Goal: Task Accomplishment & Management: Manage account settings

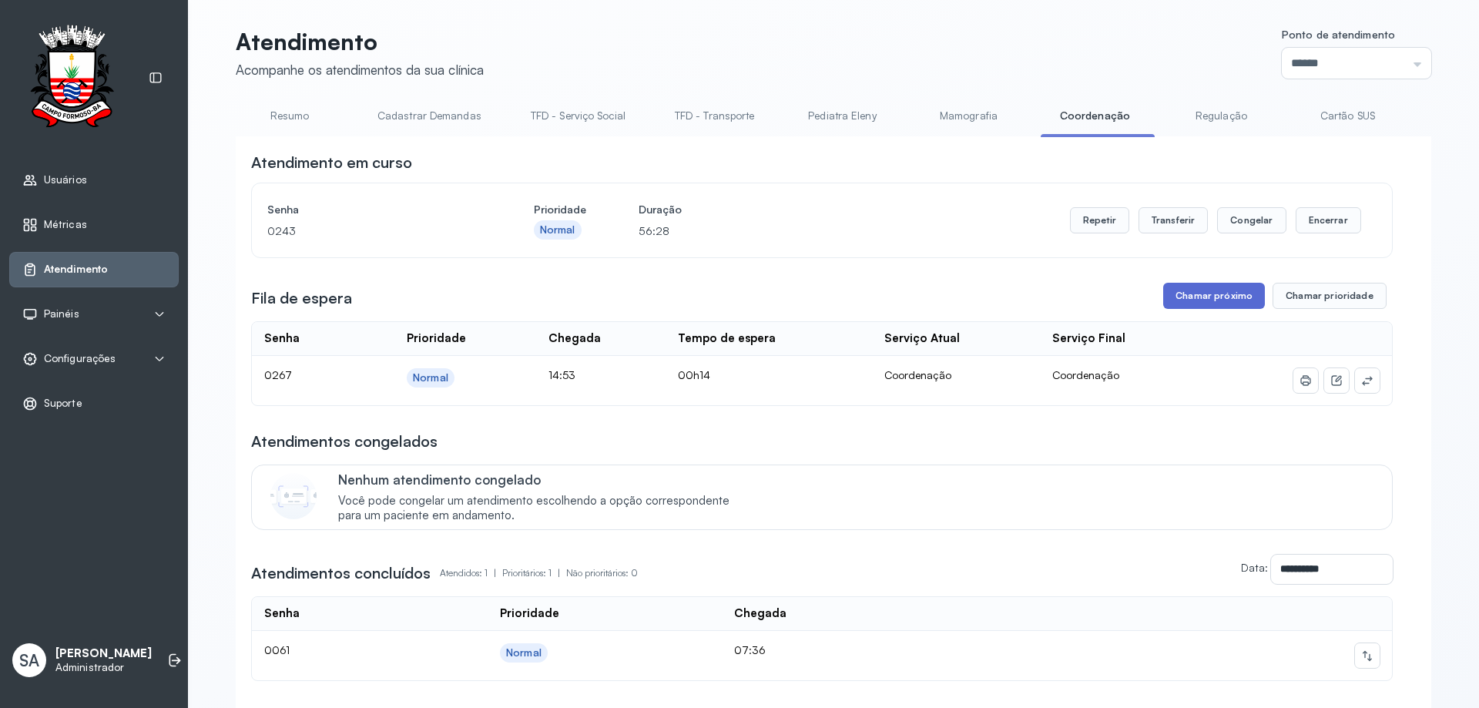
click at [1195, 299] on button "Chamar próximo" at bounding box center [1214, 296] width 102 height 26
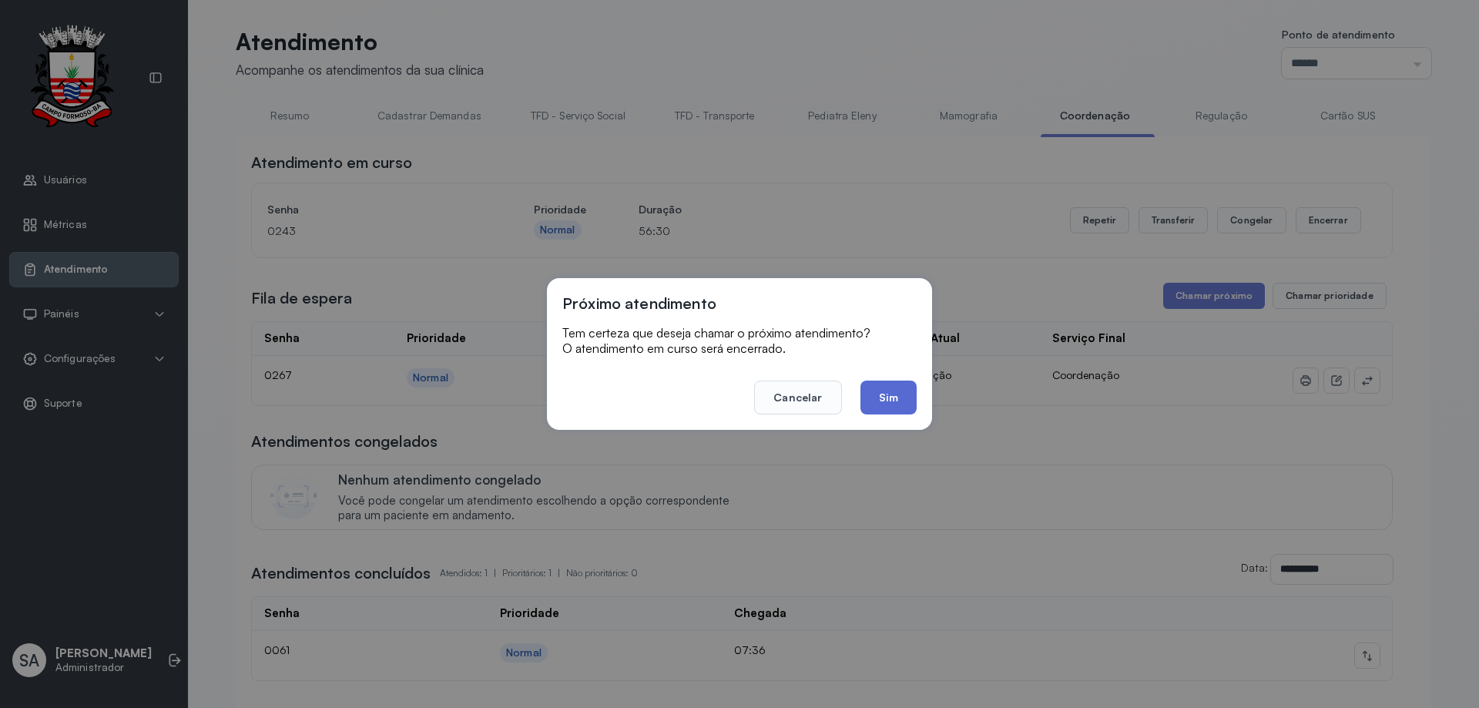
click at [873, 391] on button "Sim" at bounding box center [888, 398] width 56 height 34
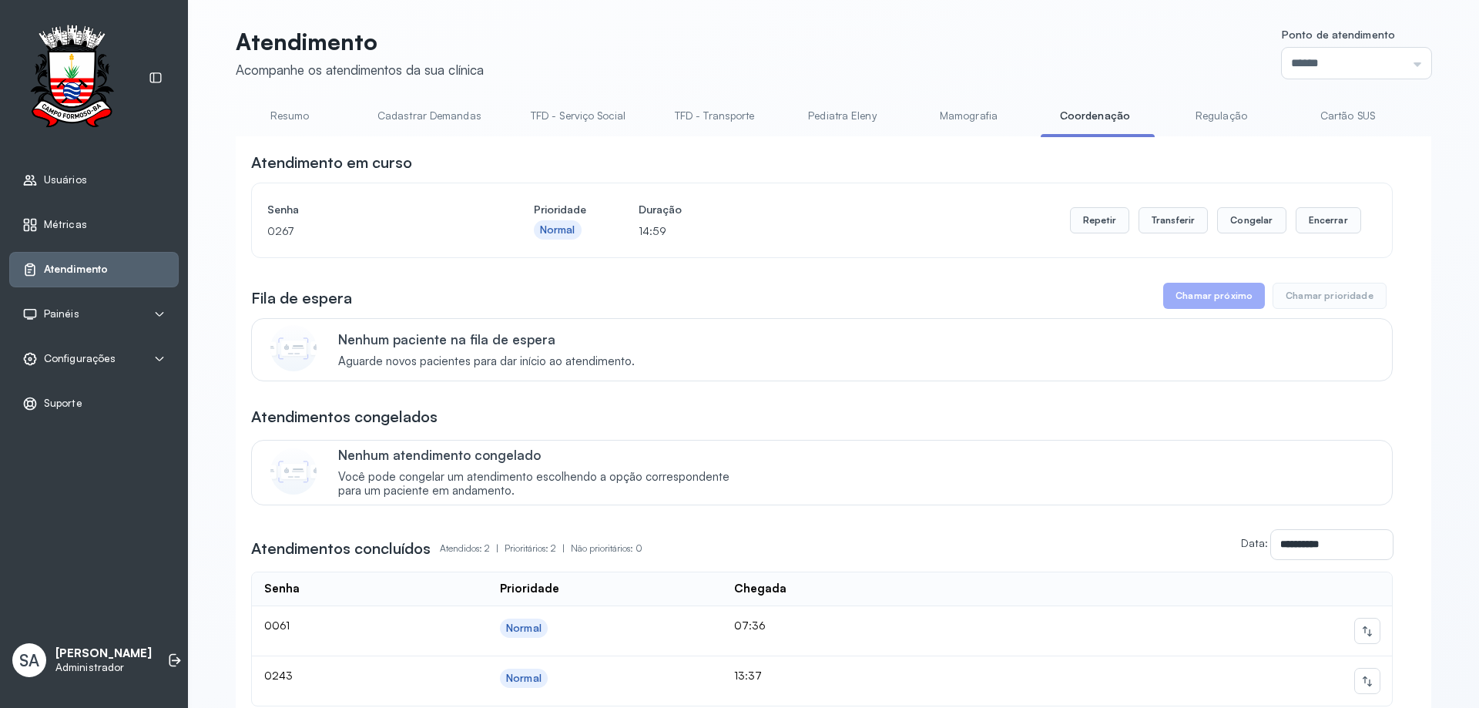
click at [90, 359] on span "Configurações" at bounding box center [80, 358] width 72 height 13
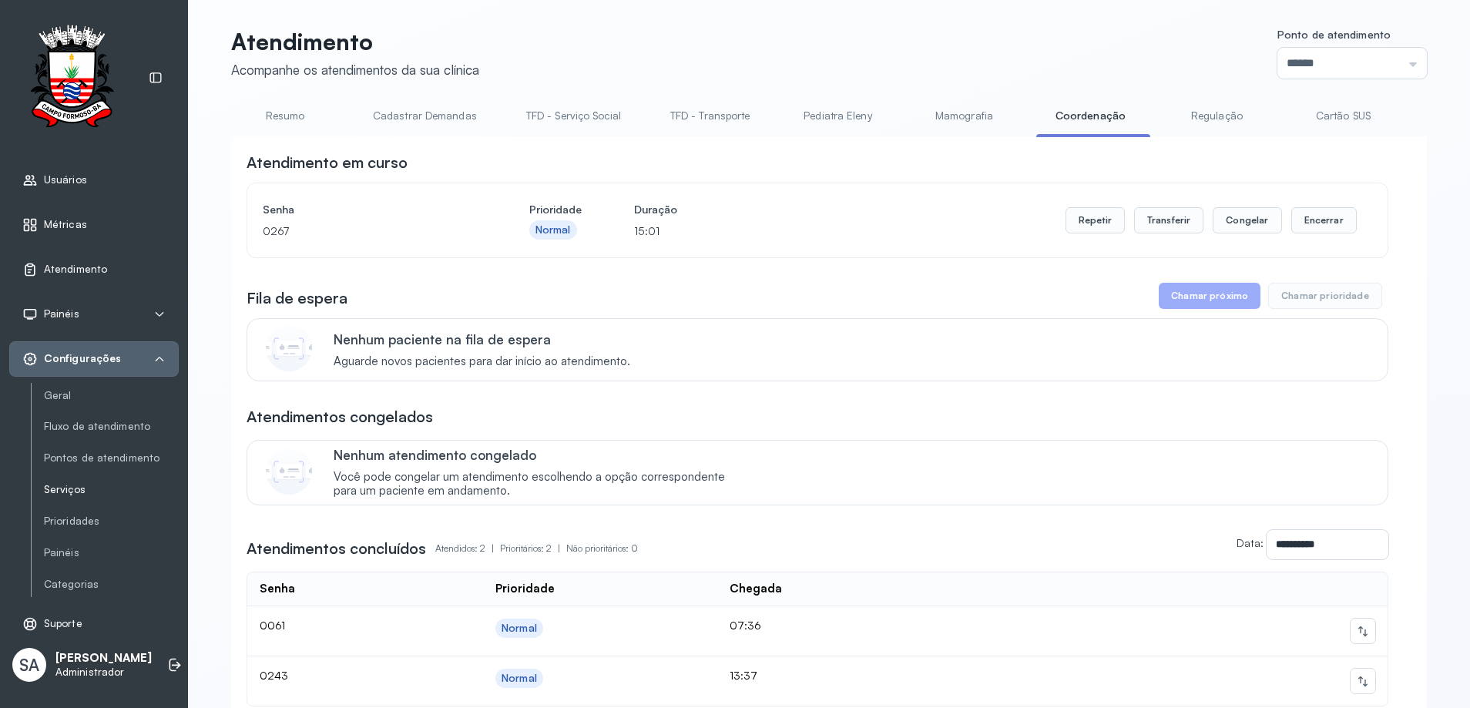
click at [61, 492] on link "Serviços" at bounding box center [111, 489] width 135 height 13
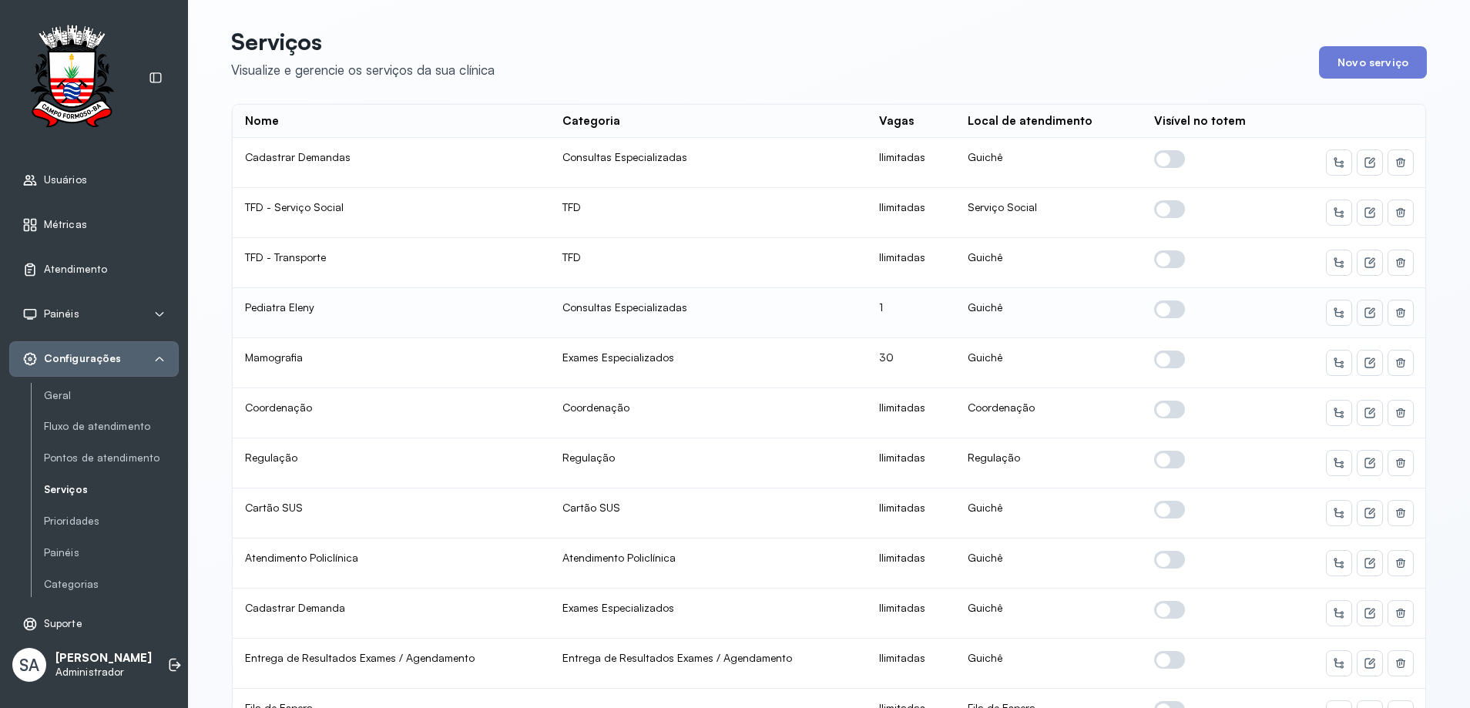
click at [1363, 314] on icon at bounding box center [1369, 313] width 12 height 12
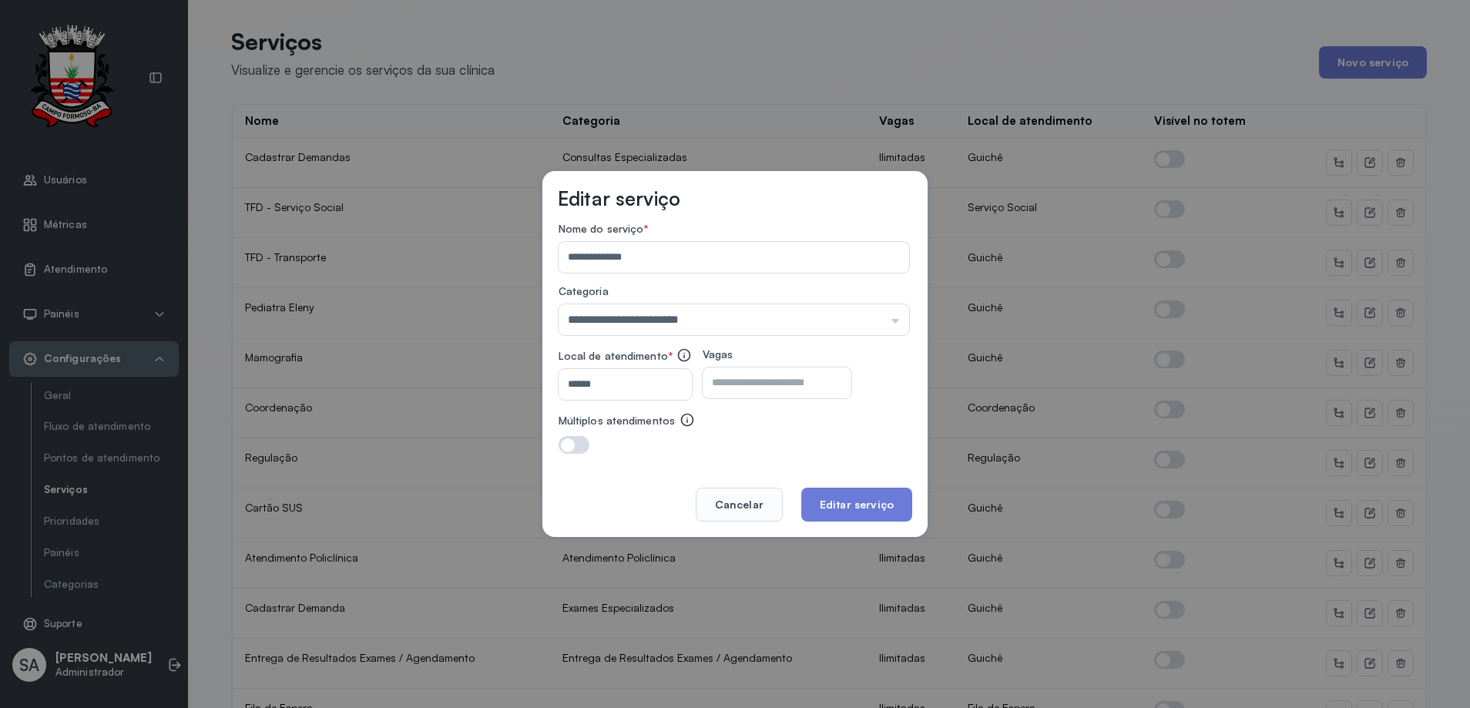
click at [804, 380] on input "*" at bounding box center [764, 382] width 122 height 31
type input "**"
click at [864, 502] on button "Editar serviço" at bounding box center [856, 505] width 111 height 34
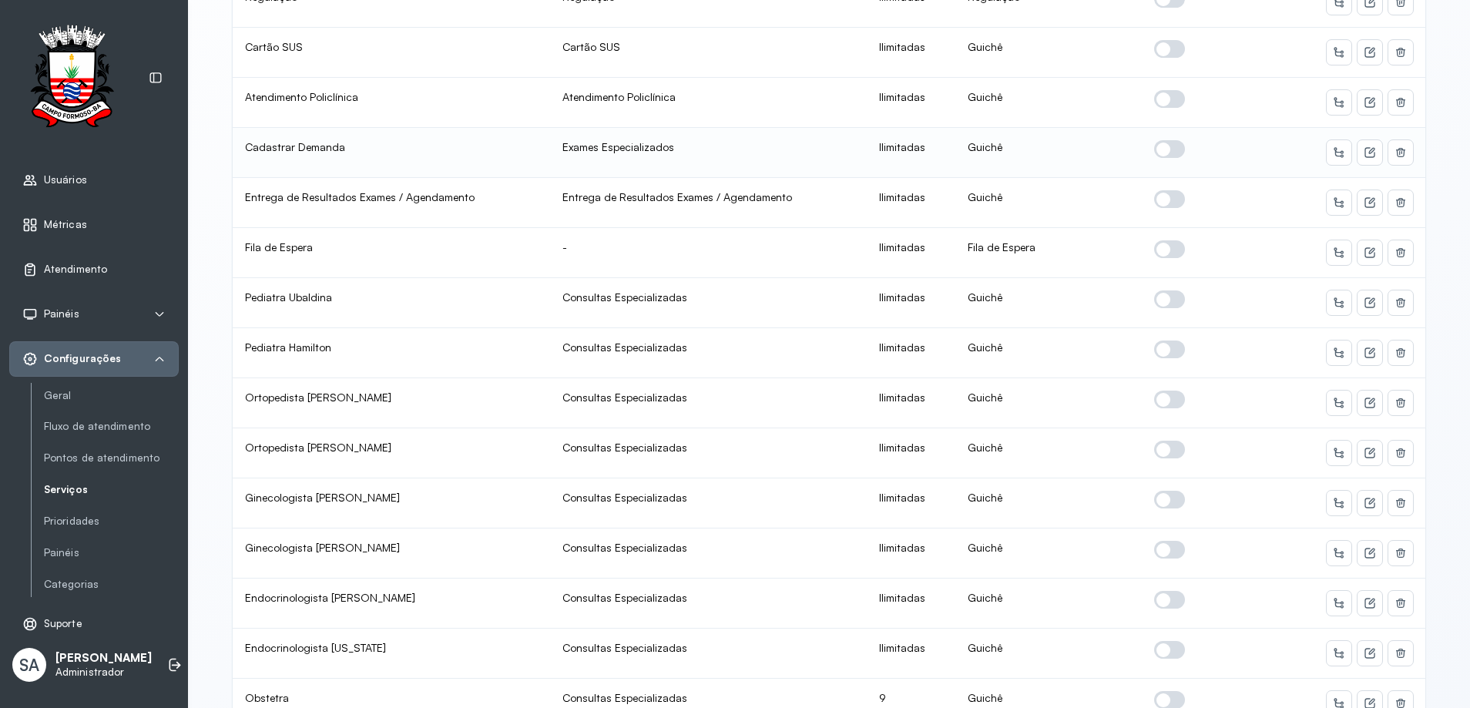
scroll to position [462, 0]
drag, startPoint x: 1159, startPoint y: 300, endPoint x: 1172, endPoint y: 298, distance: 12.4
click at [1161, 299] on span at bounding box center [1169, 298] width 31 height 18
click at [1363, 297] on icon at bounding box center [1369, 301] width 12 height 12
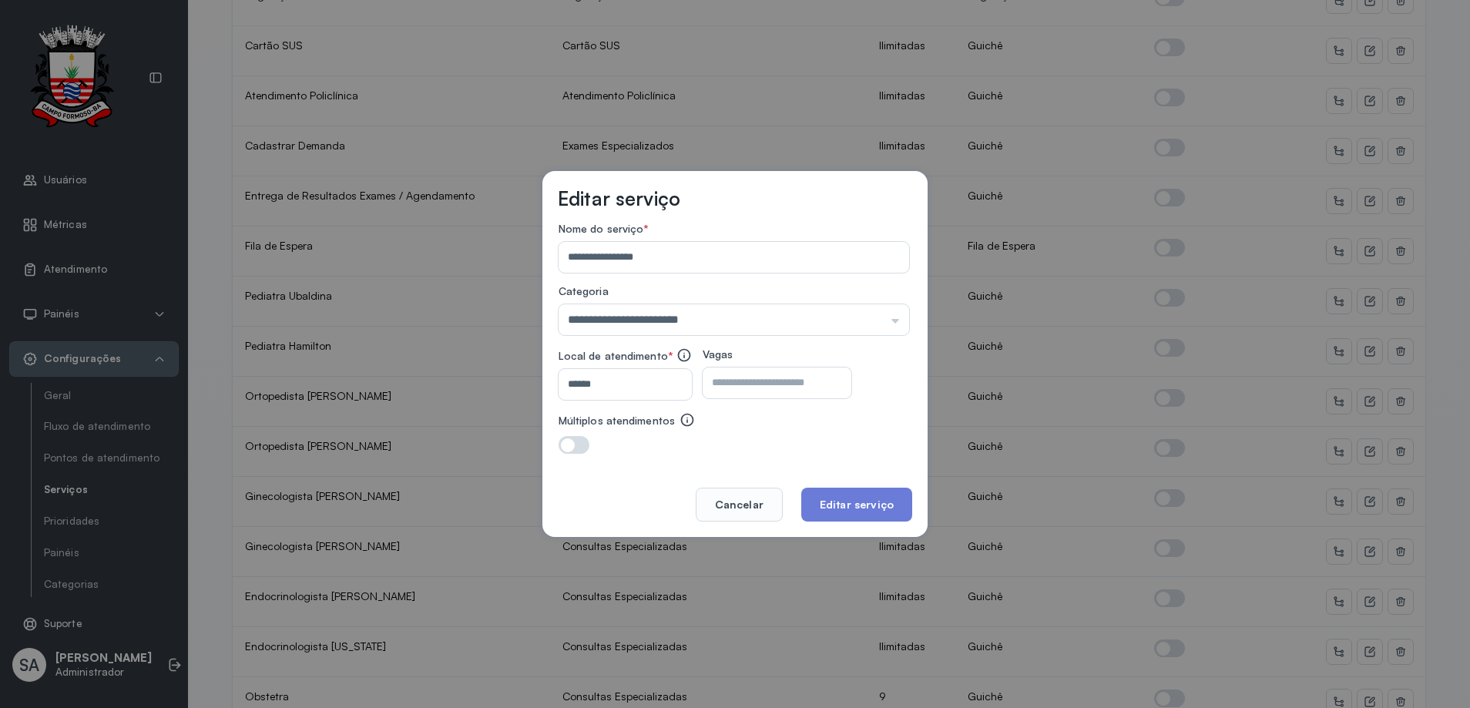
click at [801, 385] on input "number" at bounding box center [764, 382] width 122 height 31
type input "**"
click at [854, 507] on button "Editar serviço" at bounding box center [856, 505] width 111 height 34
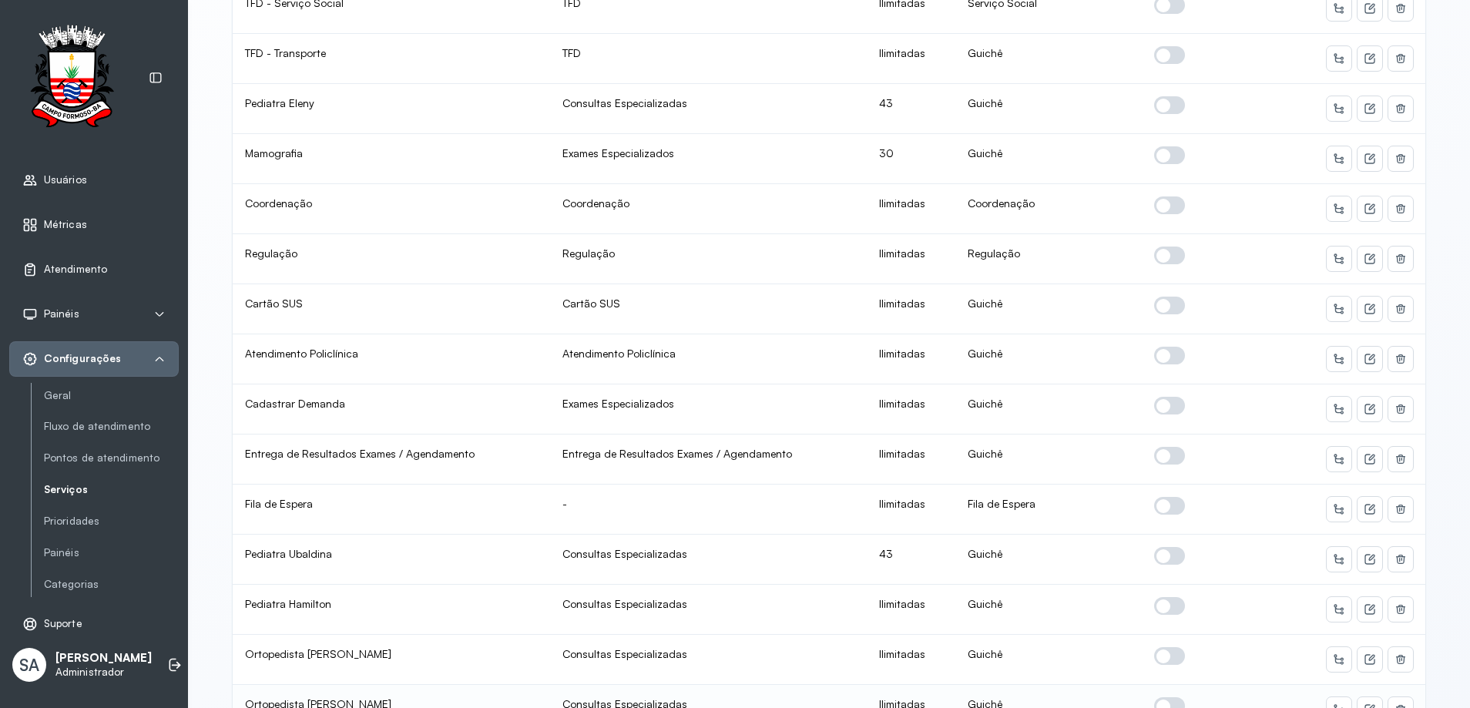
scroll to position [231, 0]
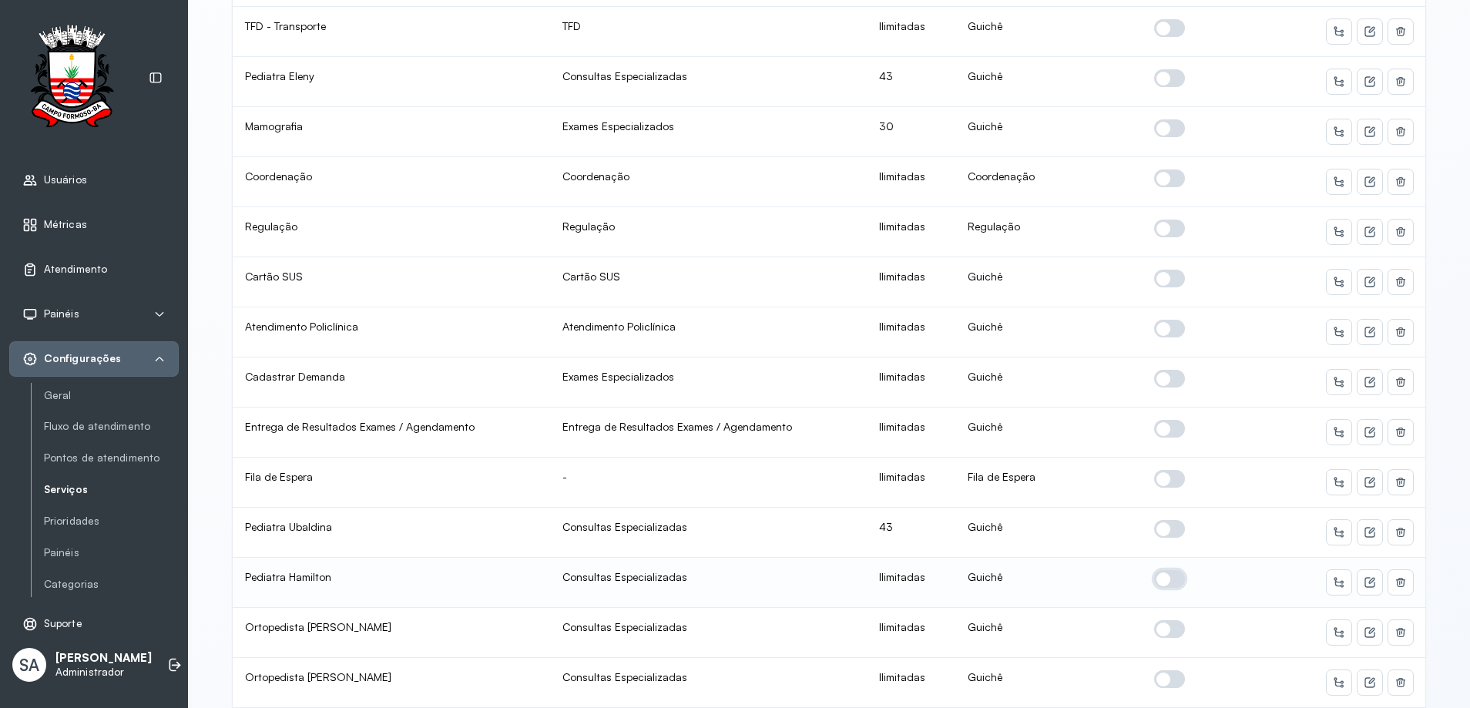
click at [1154, 579] on span at bounding box center [1169, 579] width 31 height 18
click at [1363, 579] on icon at bounding box center [1369, 582] width 12 height 12
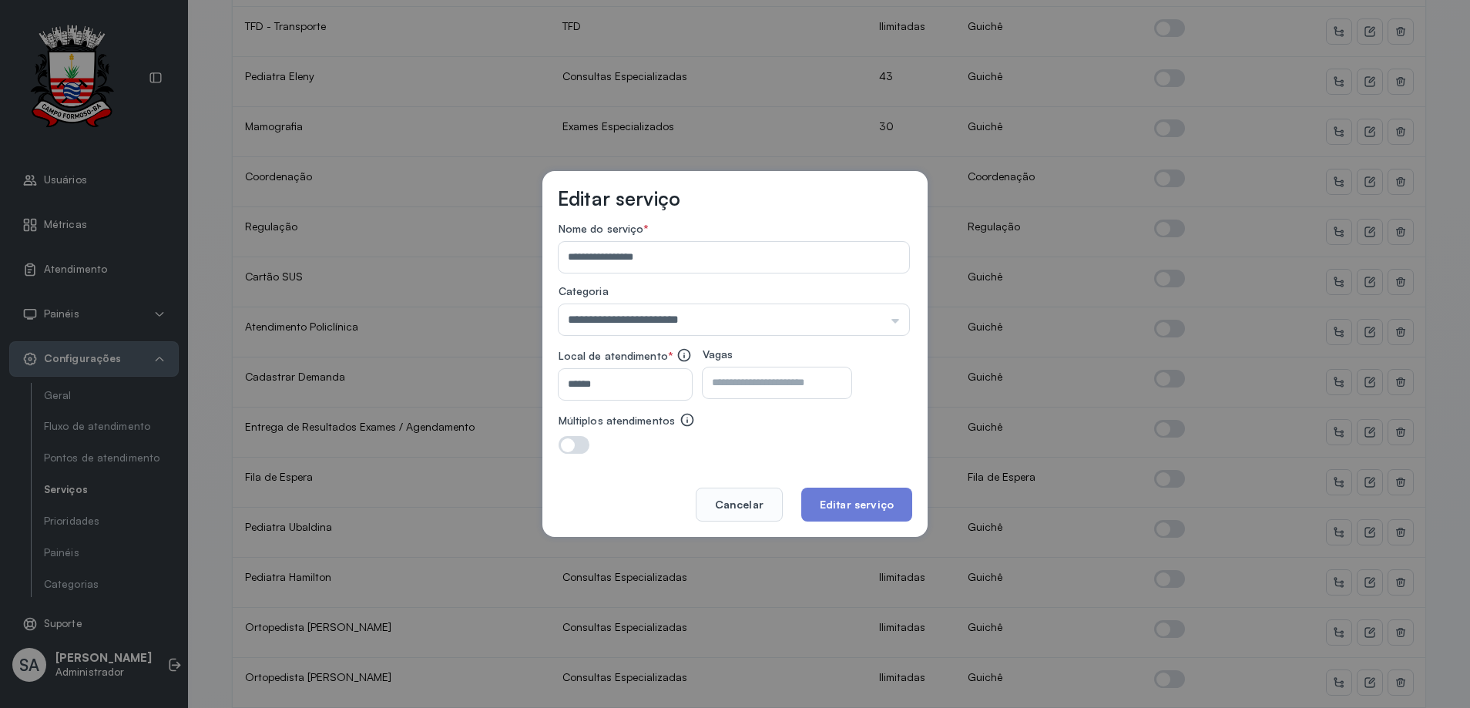
click at [820, 386] on input "number" at bounding box center [764, 382] width 122 height 31
type input "**"
click at [850, 500] on button "Editar serviço" at bounding box center [856, 505] width 111 height 34
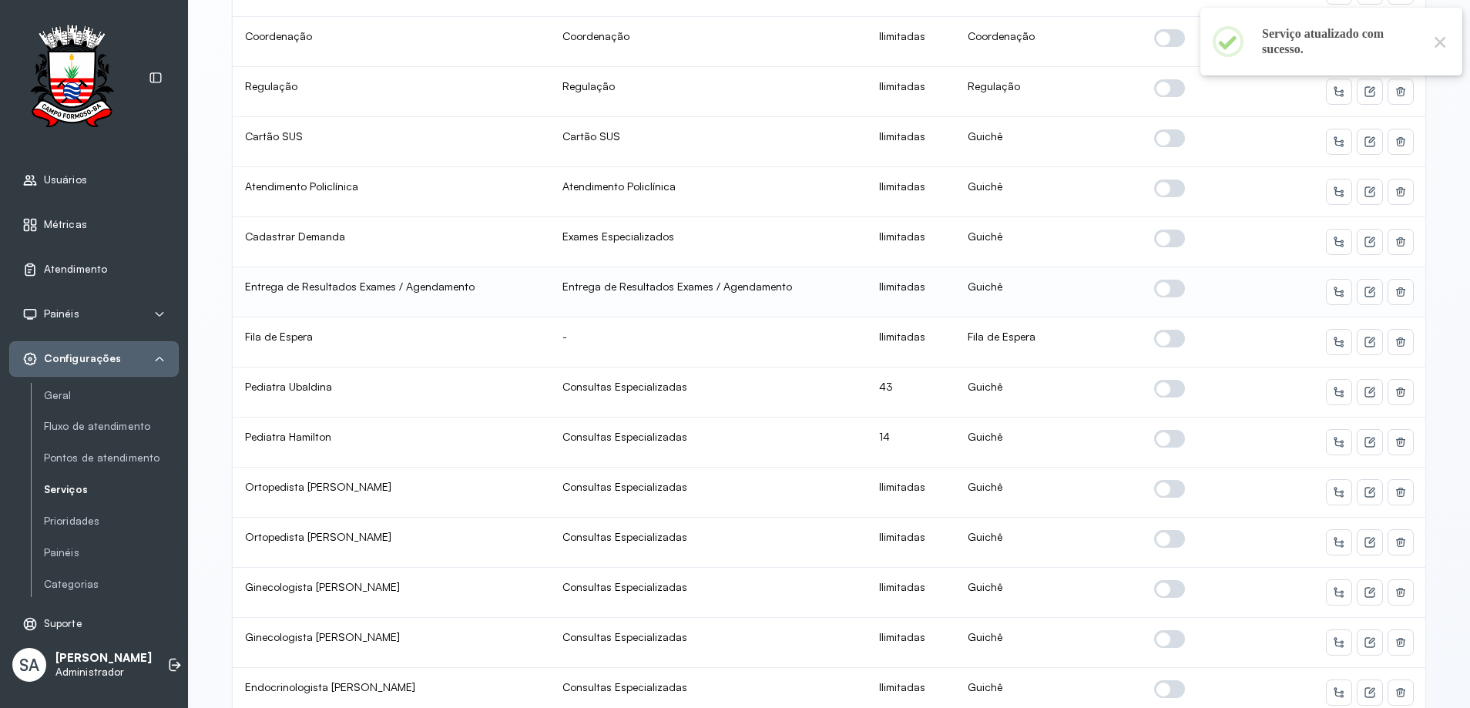
scroll to position [385, 0]
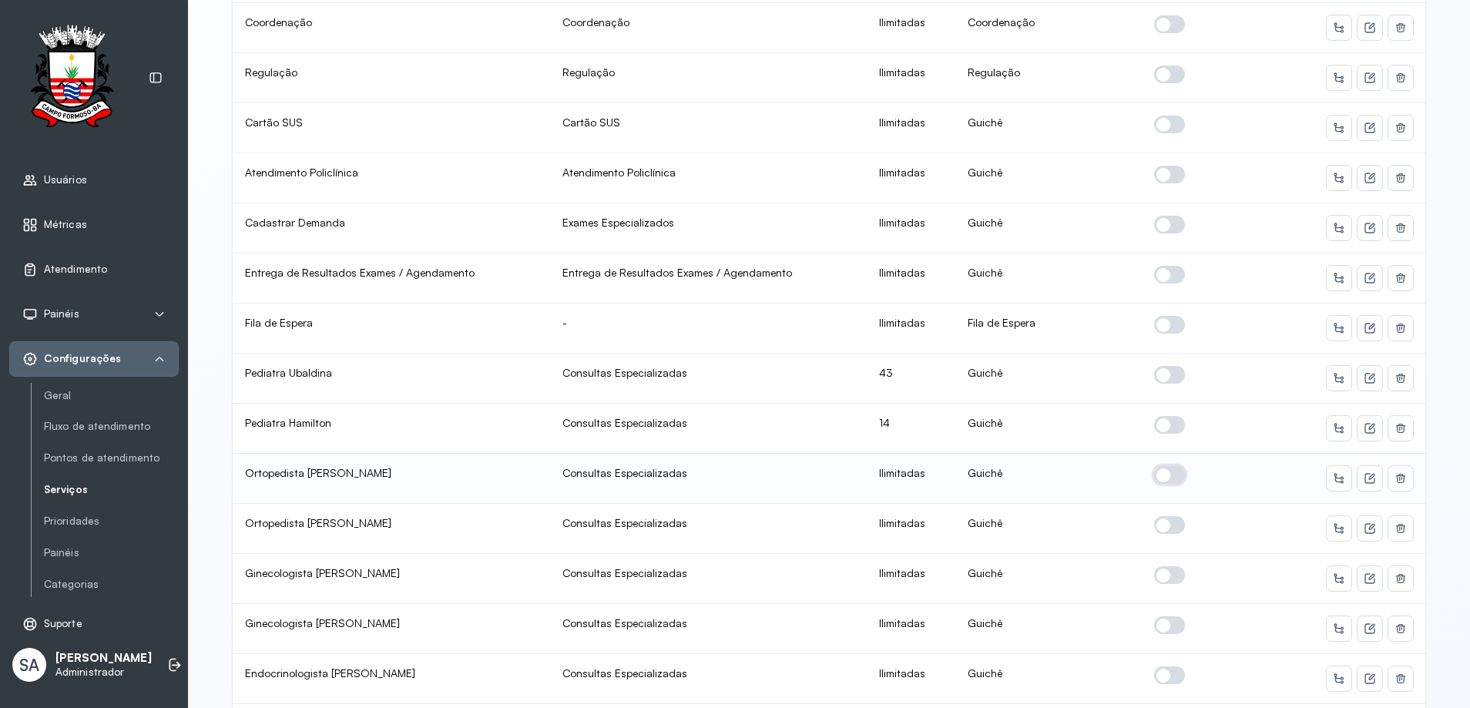
click at [1161, 474] on span at bounding box center [1169, 475] width 31 height 18
click at [1368, 478] on icon at bounding box center [1371, 477] width 6 height 6
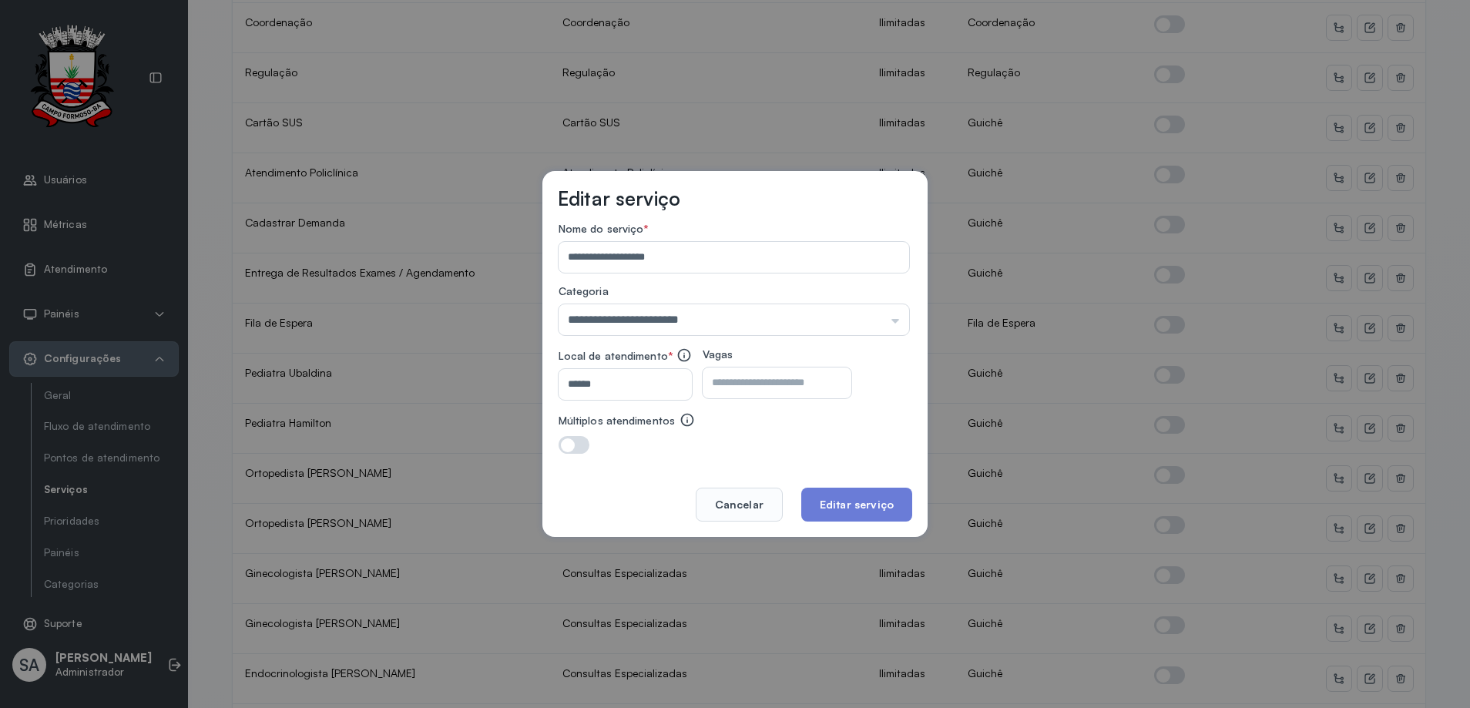
click at [802, 380] on input "number" at bounding box center [764, 382] width 122 height 31
type input "**"
click at [857, 496] on button "Editar serviço" at bounding box center [856, 505] width 111 height 34
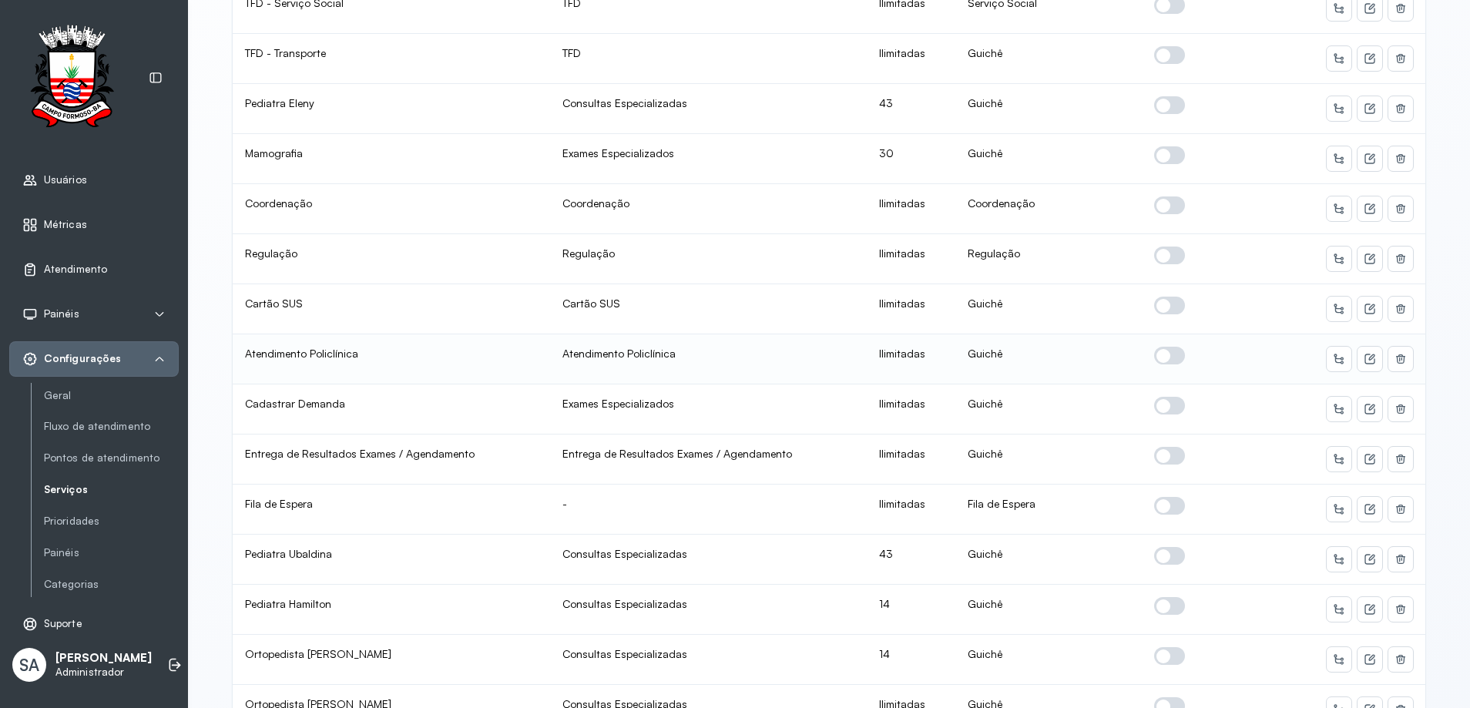
scroll to position [231, 0]
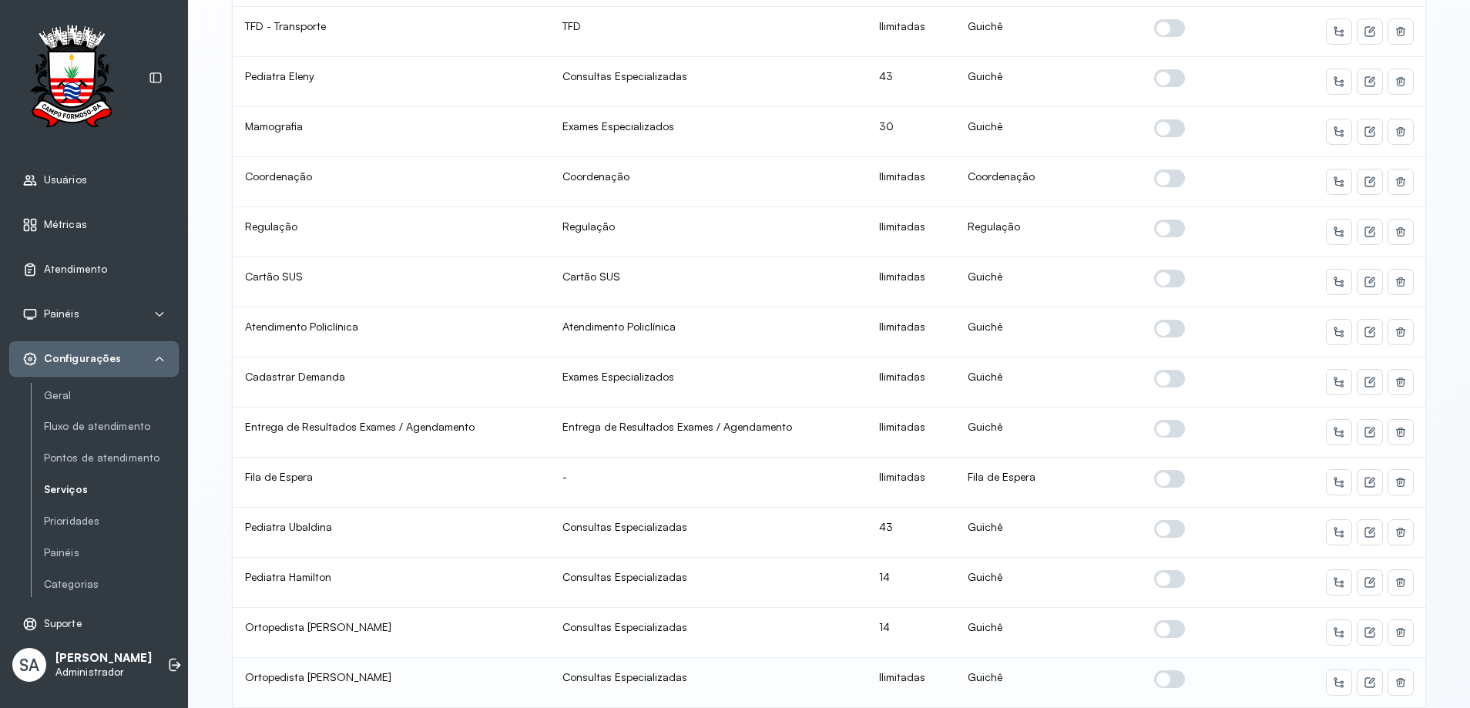
click at [1158, 680] on span at bounding box center [1169, 679] width 31 height 18
click at [1357, 679] on button at bounding box center [1369, 682] width 25 height 25
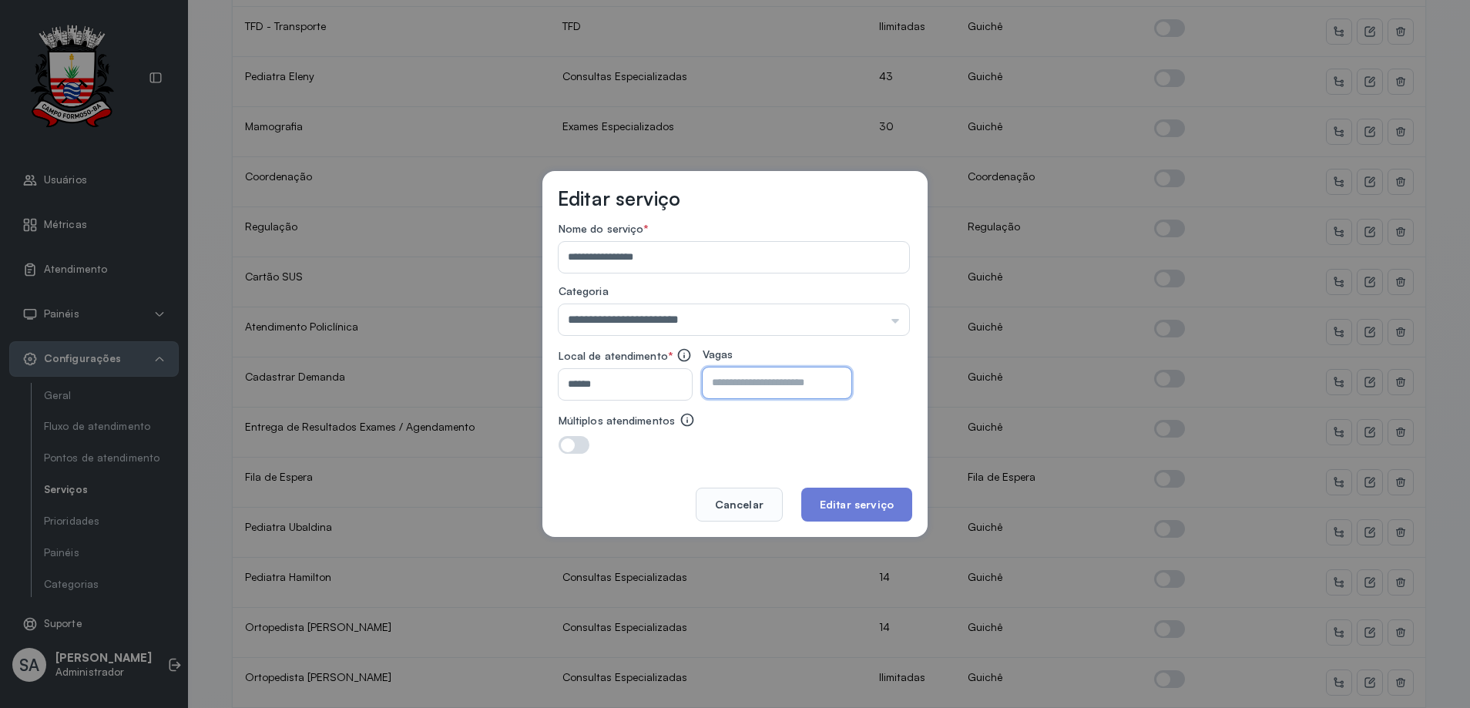
click at [824, 368] on input "number" at bounding box center [764, 382] width 122 height 31
type input "**"
click at [847, 498] on button "Editar serviço" at bounding box center [856, 505] width 111 height 34
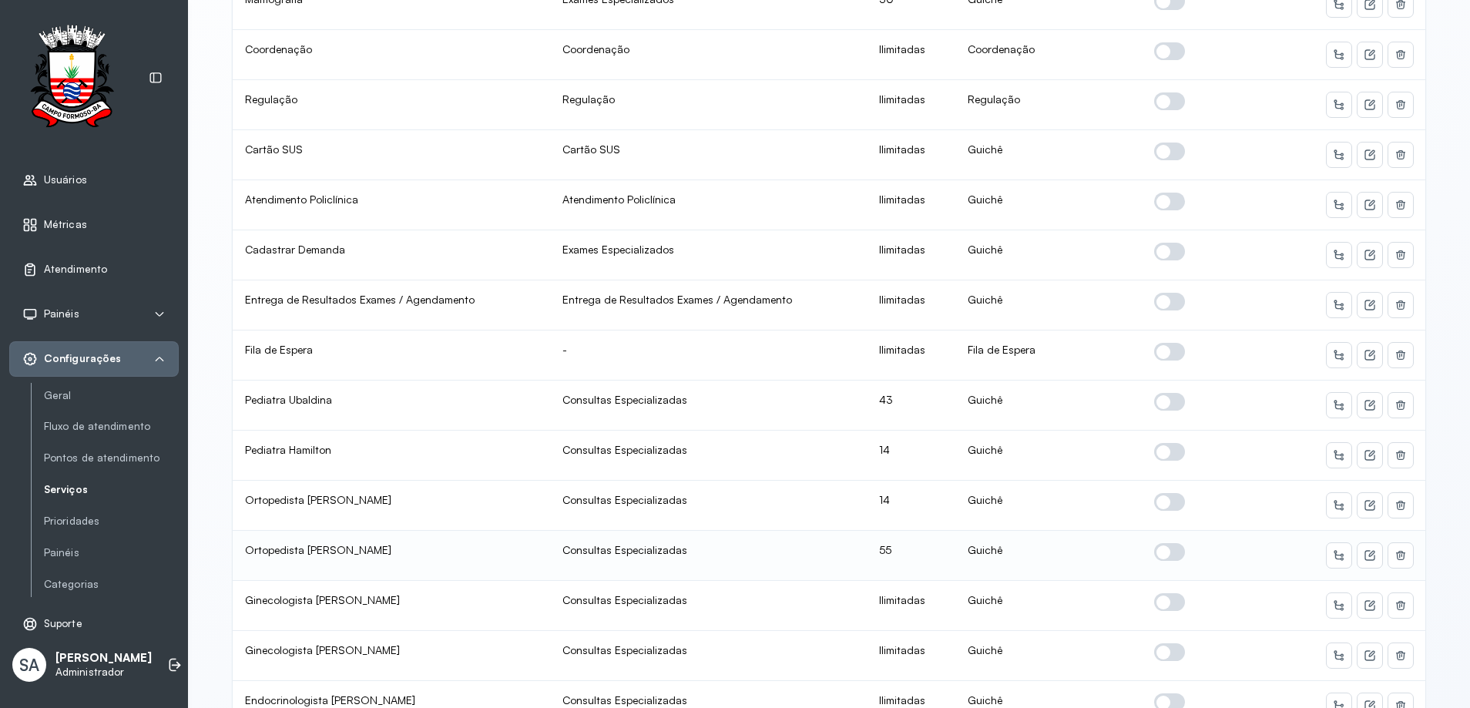
scroll to position [385, 0]
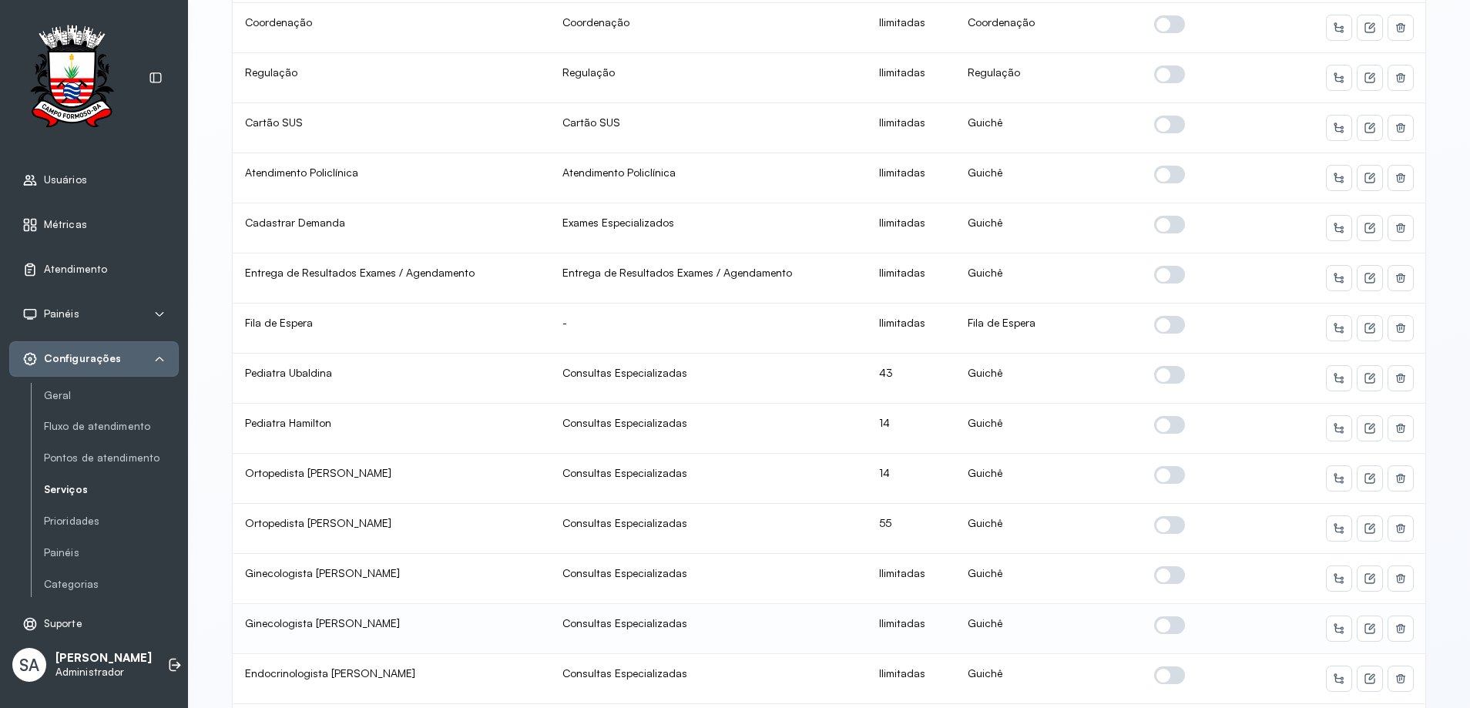
click at [1165, 622] on span at bounding box center [1169, 625] width 31 height 18
click at [1363, 626] on icon at bounding box center [1369, 628] width 12 height 12
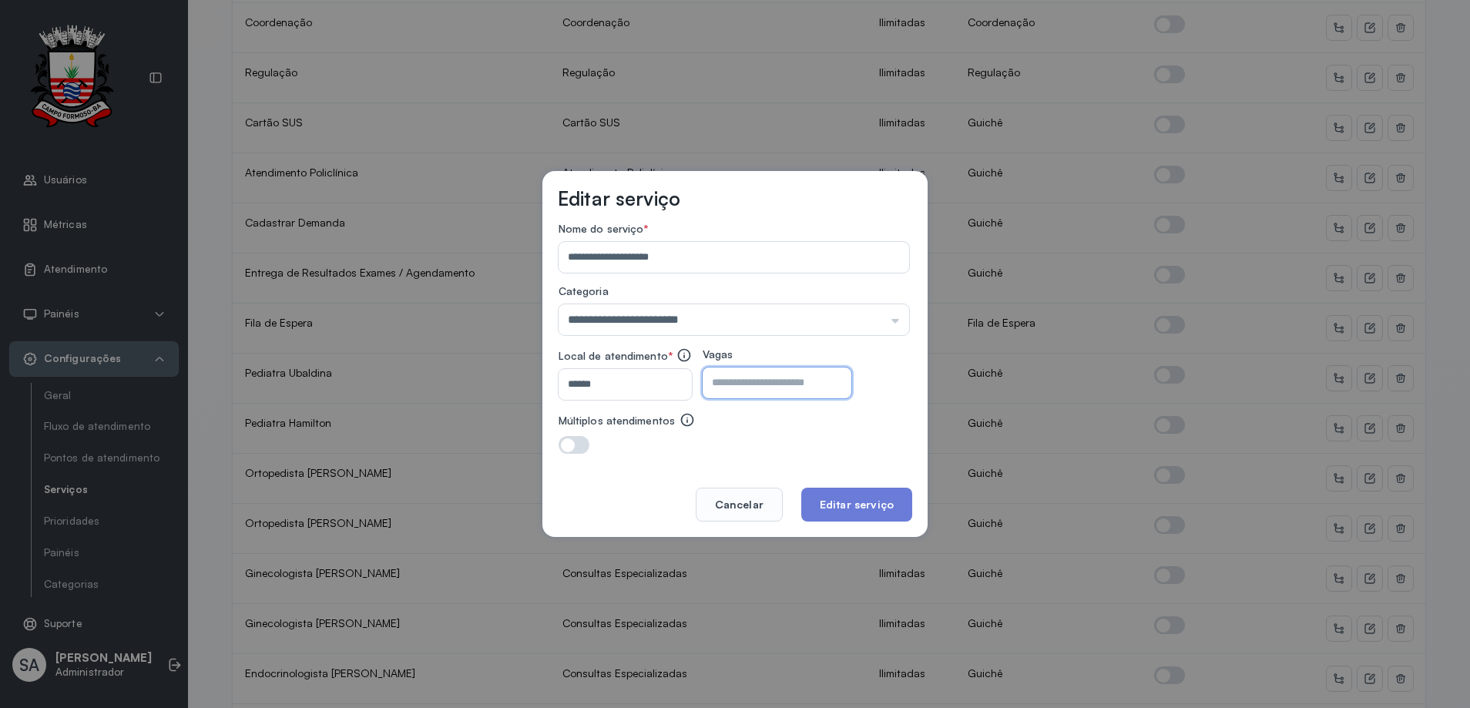
click at [797, 384] on input "number" at bounding box center [764, 382] width 122 height 31
type input "**"
click at [880, 510] on button "Editar serviço" at bounding box center [856, 505] width 111 height 34
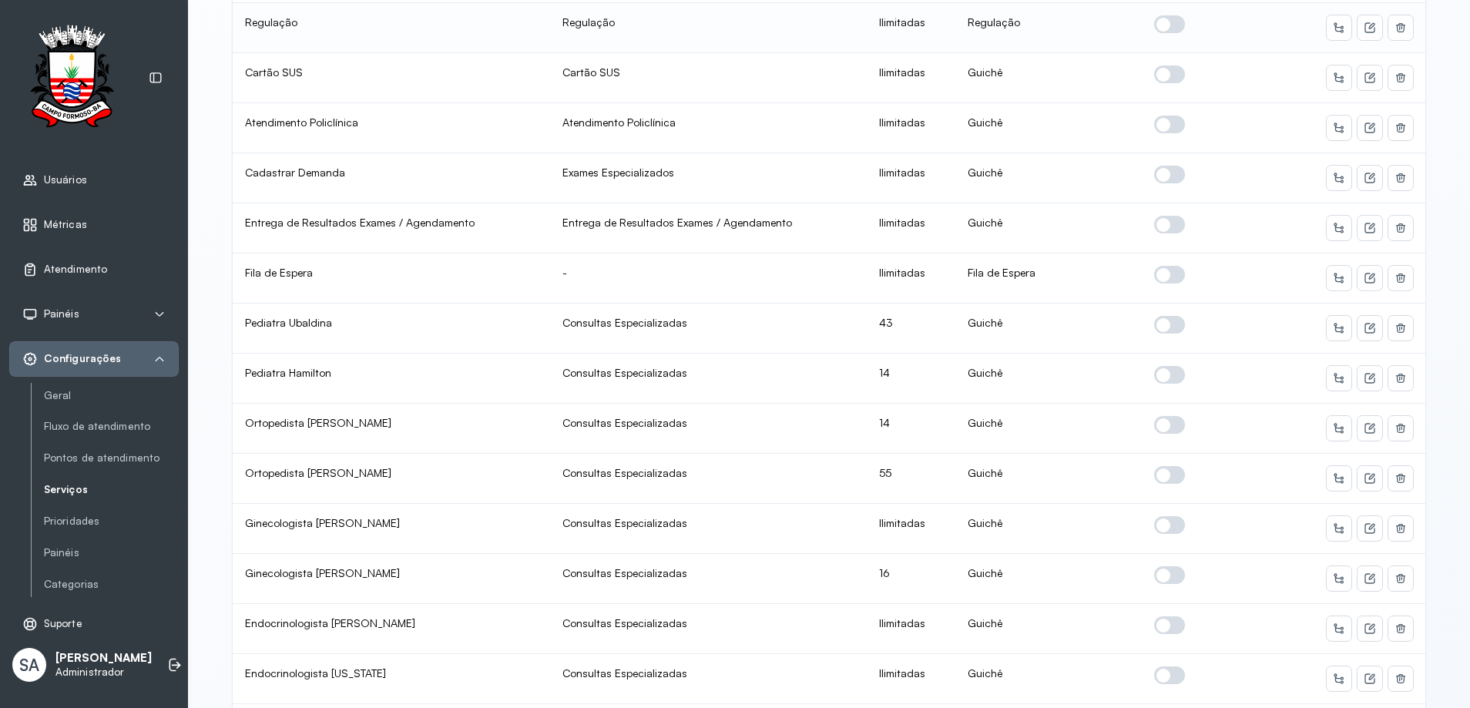
scroll to position [462, 0]
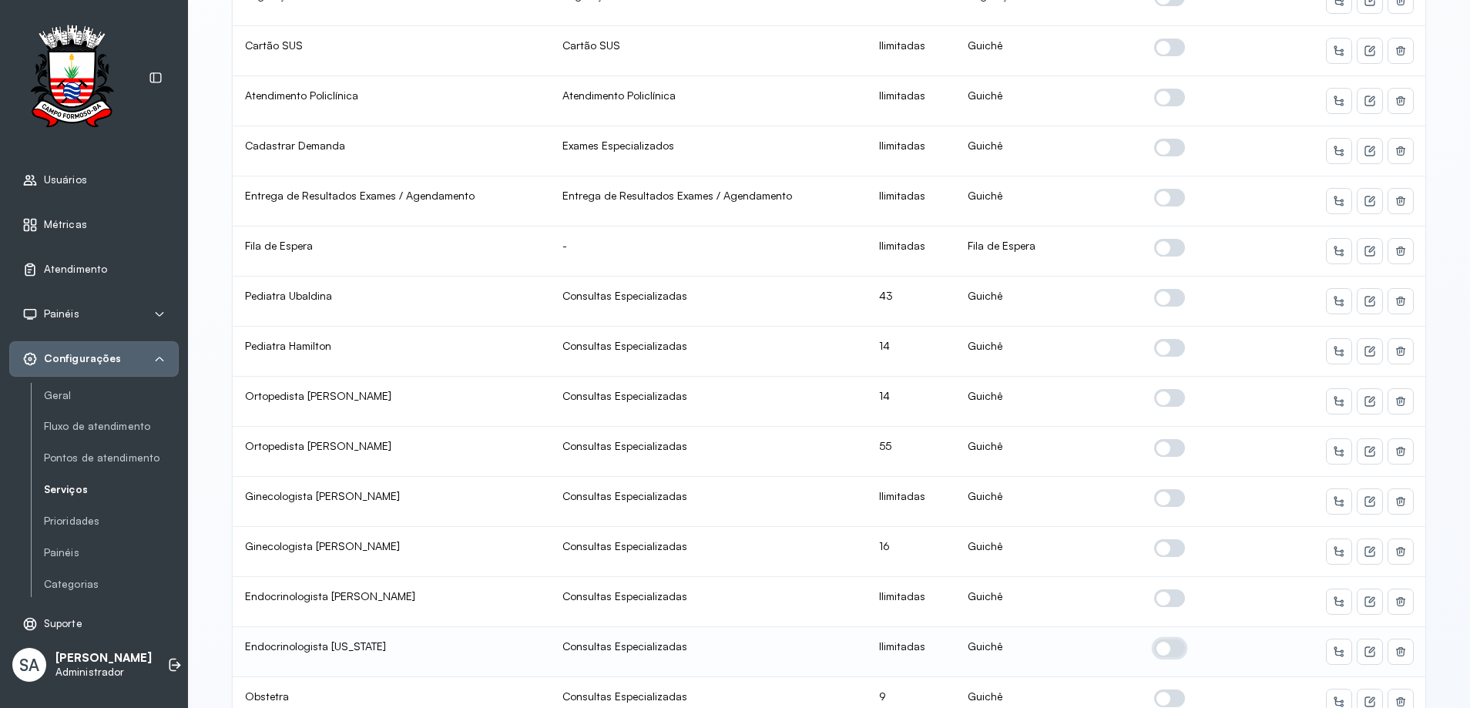
click at [1159, 650] on span at bounding box center [1169, 648] width 31 height 18
click at [1367, 655] on icon at bounding box center [1369, 652] width 12 height 12
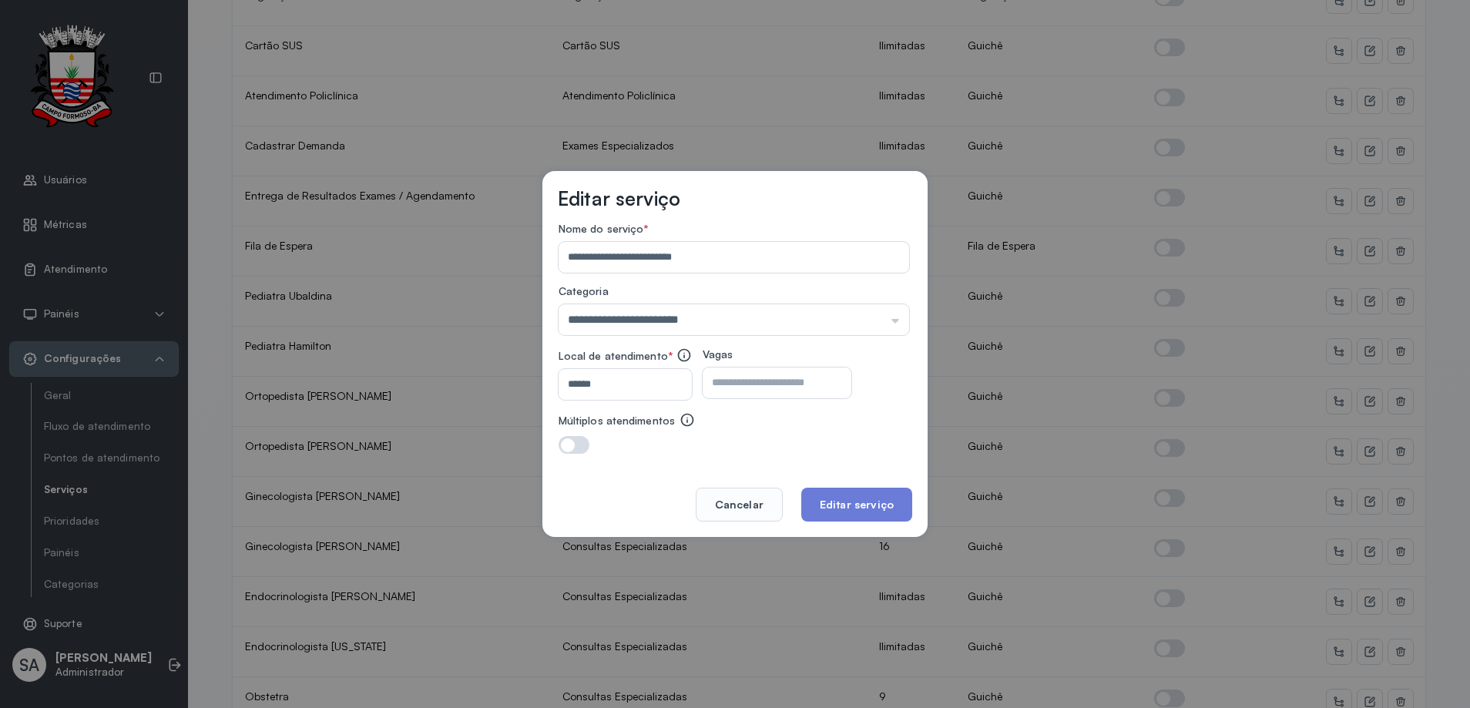
click at [824, 386] on input "number" at bounding box center [764, 382] width 122 height 31
type input "**"
click at [863, 505] on button "Editar serviço" at bounding box center [856, 505] width 111 height 34
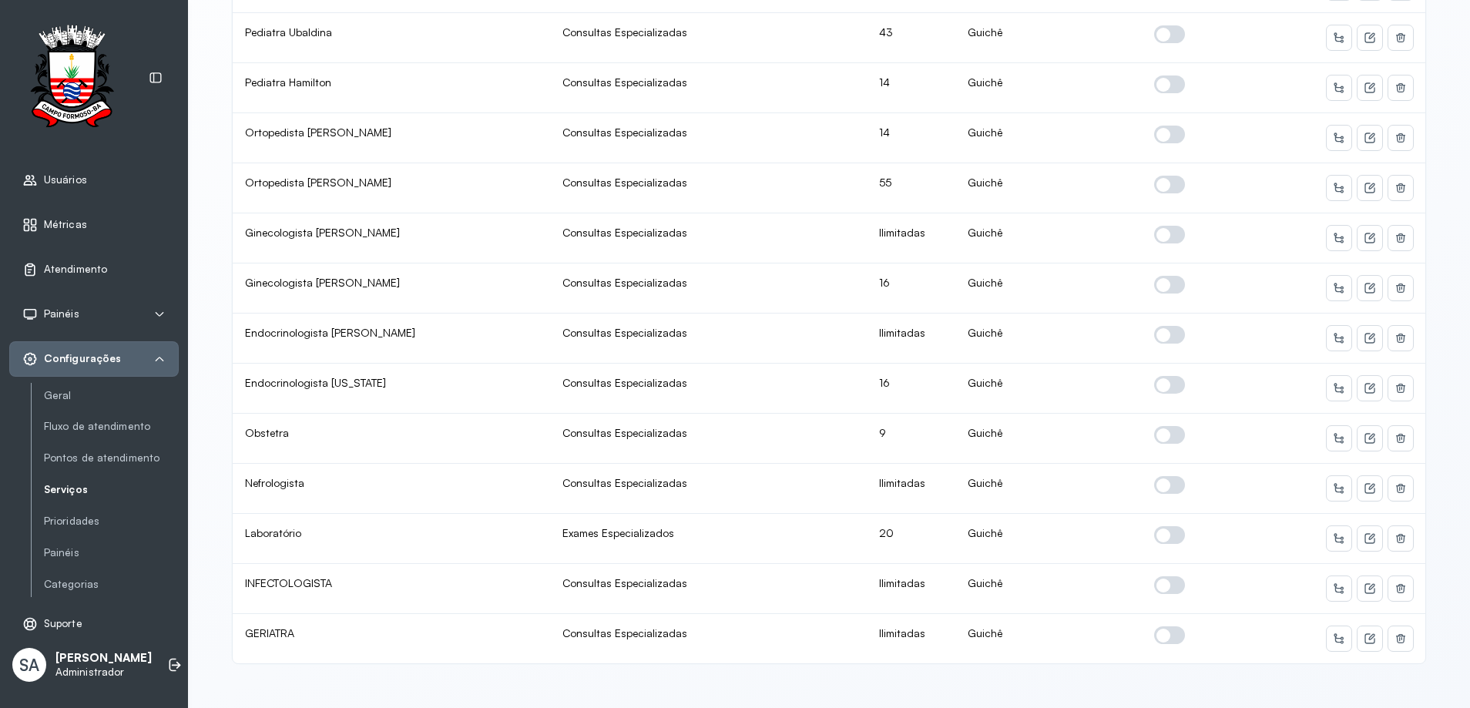
scroll to position [737, 0]
click at [1363, 432] on icon at bounding box center [1369, 438] width 12 height 12
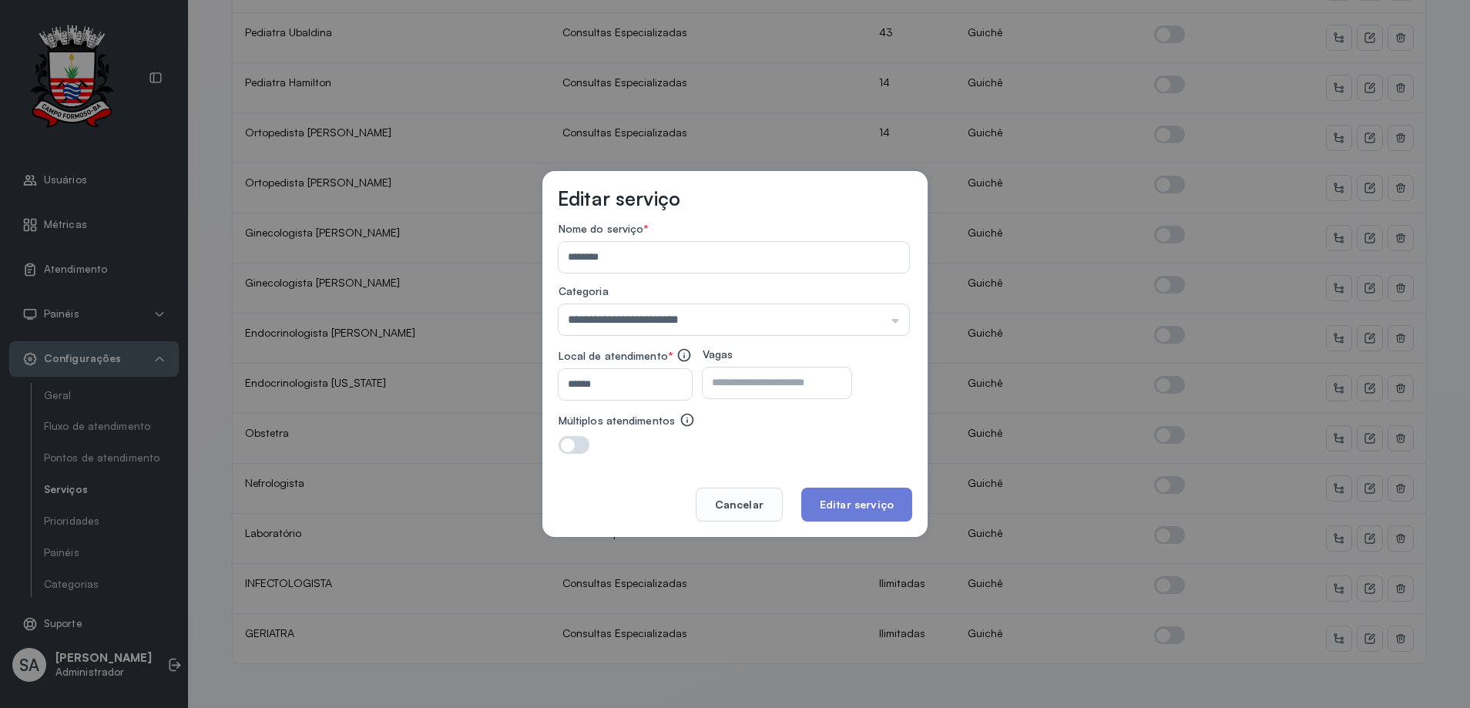
click at [773, 374] on input "*" at bounding box center [764, 382] width 122 height 31
type input "**"
click at [875, 516] on button "Editar serviço" at bounding box center [856, 505] width 111 height 34
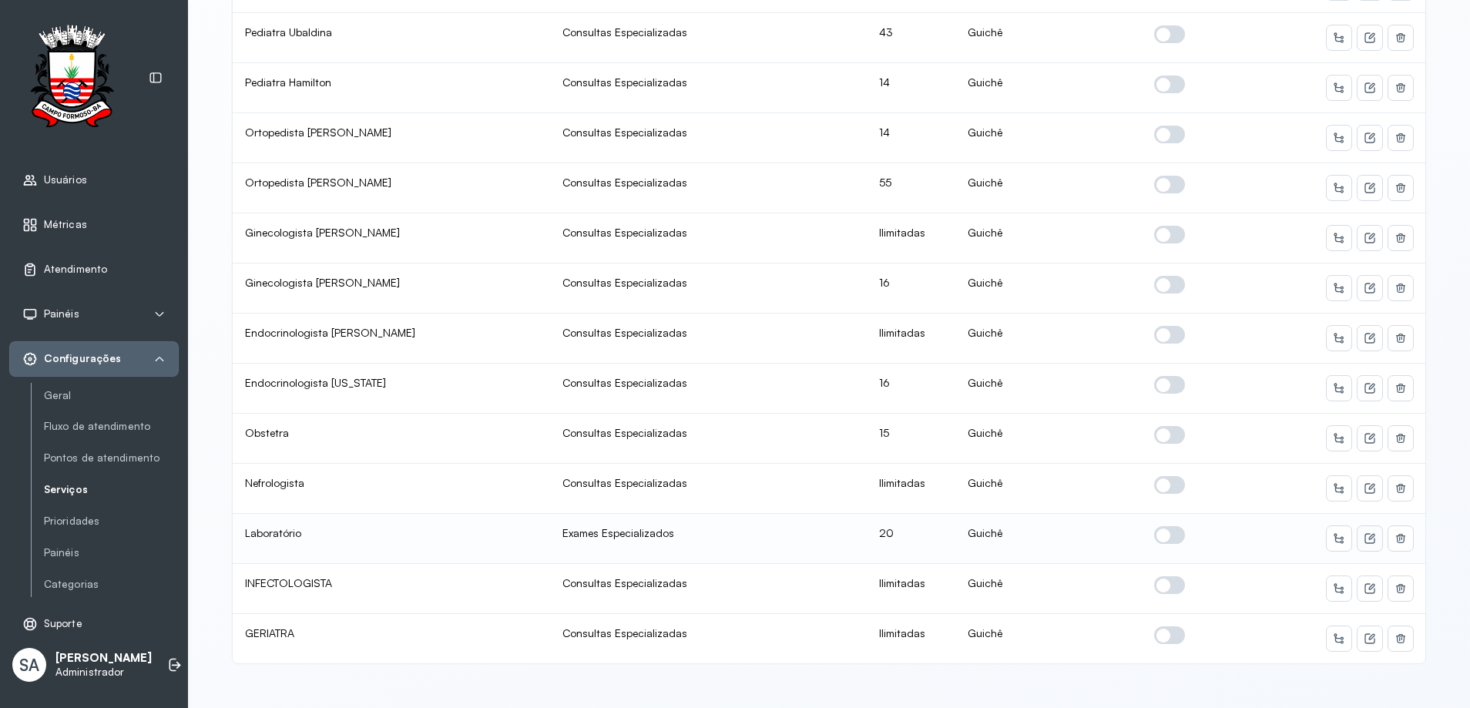
click at [1367, 532] on icon at bounding box center [1369, 538] width 12 height 12
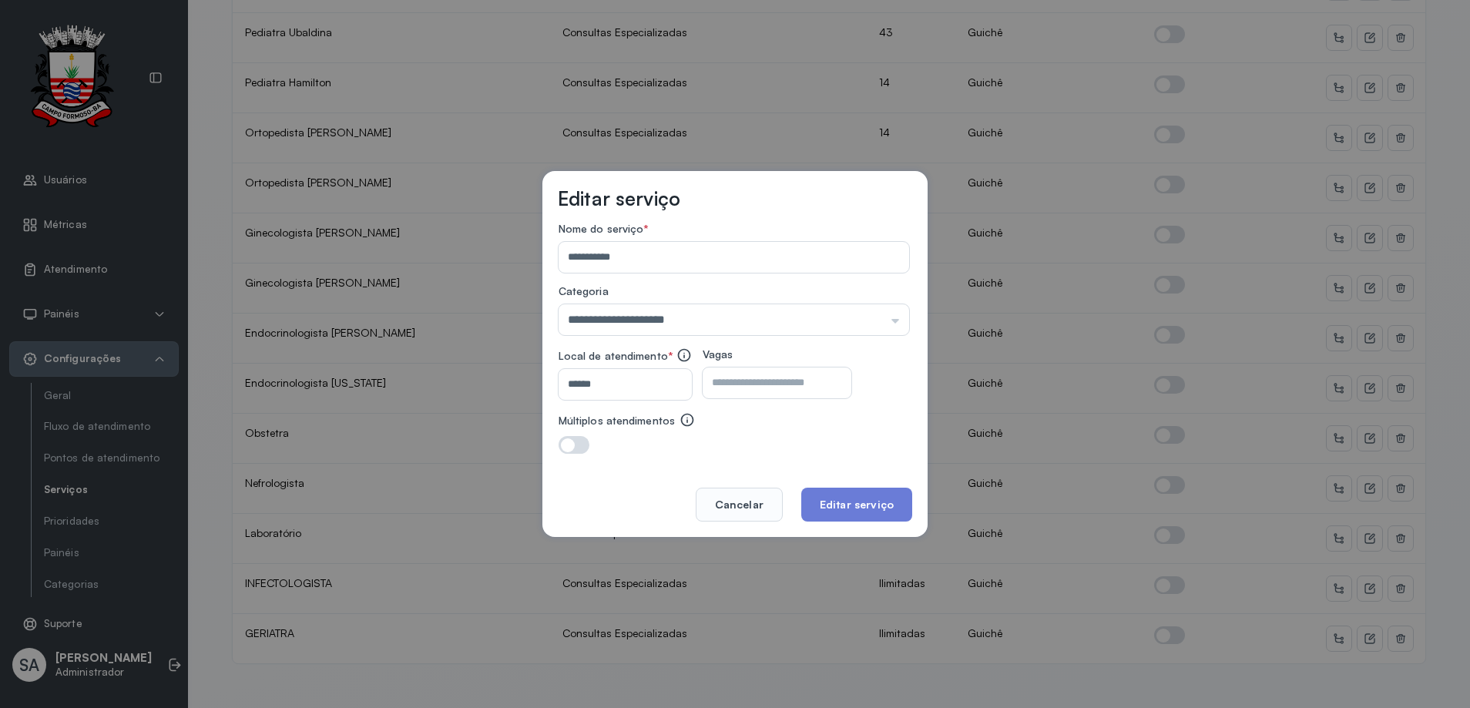
drag, startPoint x: 766, startPoint y: 387, endPoint x: 771, endPoint y: 362, distance: 25.8
click at [769, 371] on input "**" at bounding box center [764, 382] width 122 height 31
type input "**"
click at [840, 505] on button "Editar serviço" at bounding box center [856, 505] width 111 height 34
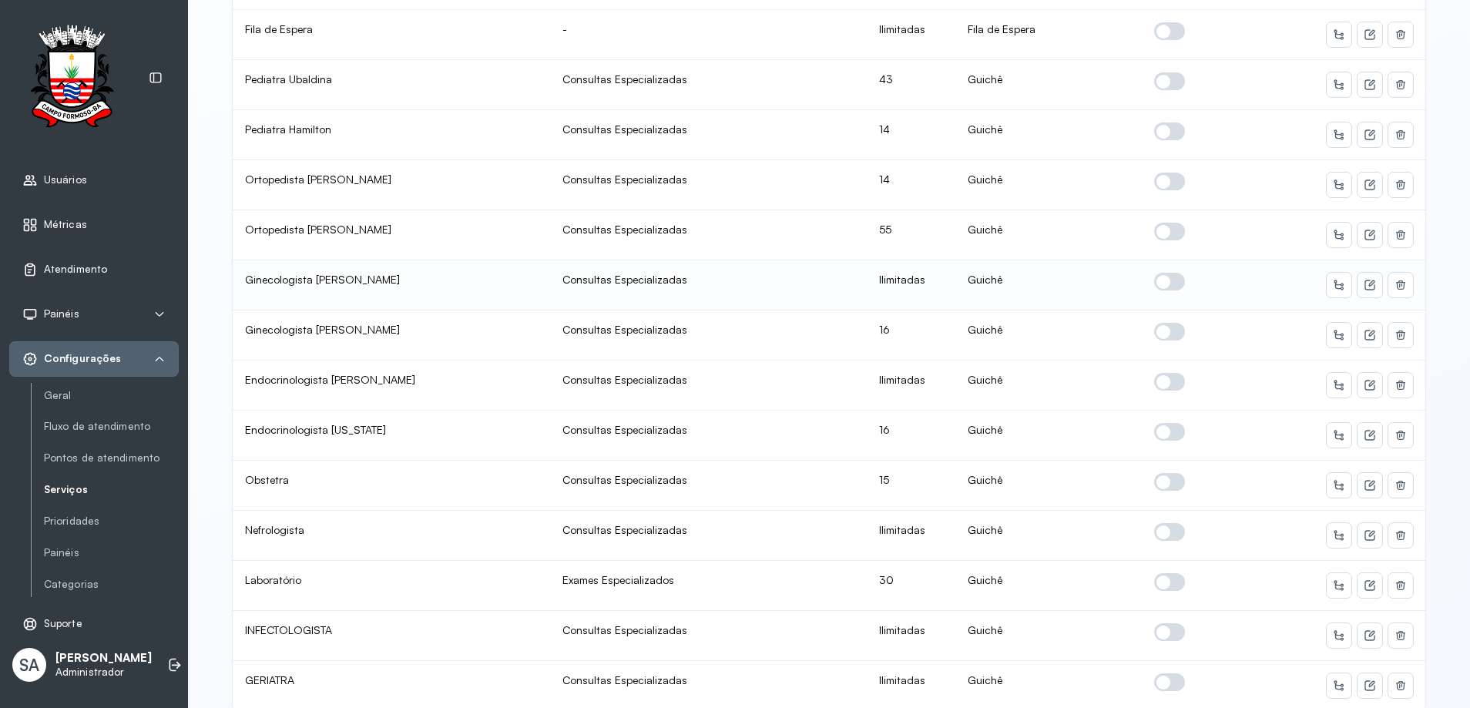
scroll to position [693, 0]
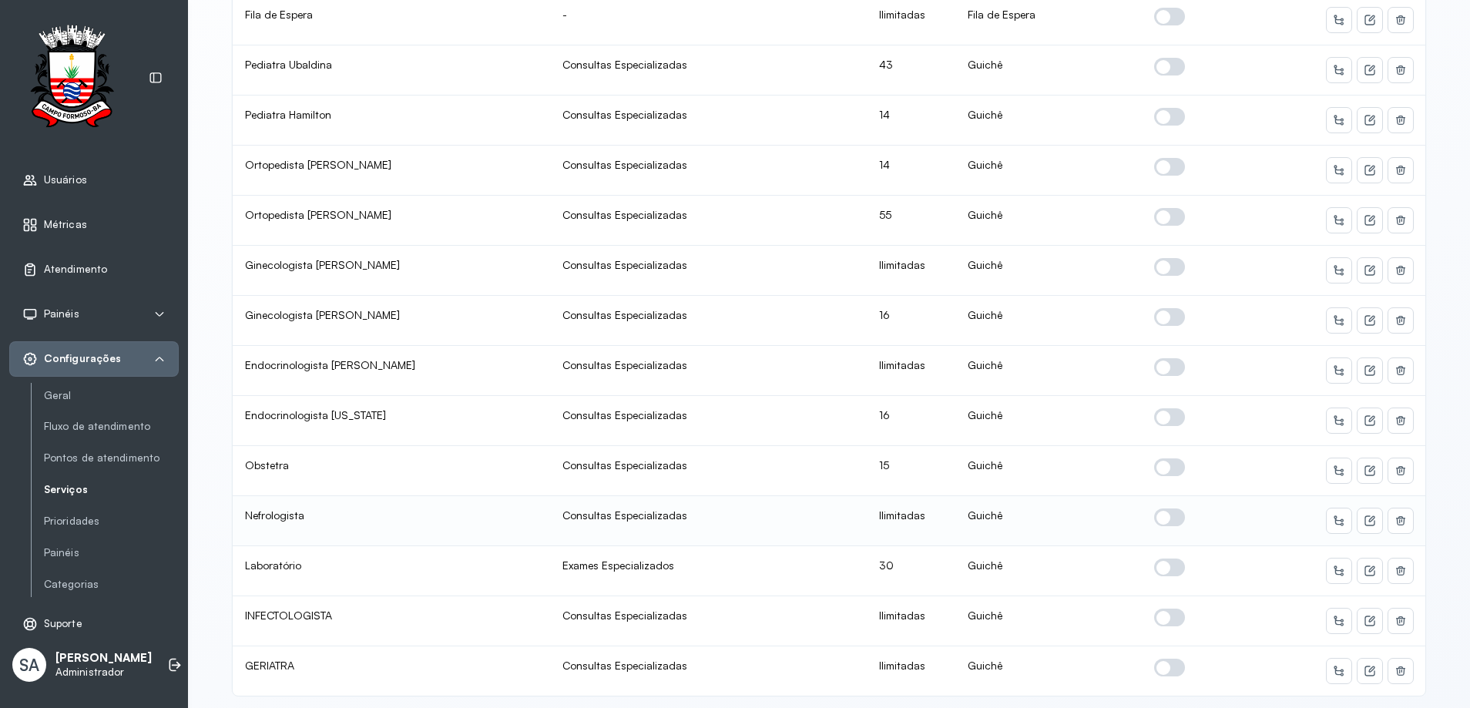
click at [1159, 512] on span at bounding box center [1169, 517] width 31 height 18
click at [1369, 516] on icon at bounding box center [1369, 521] width 12 height 12
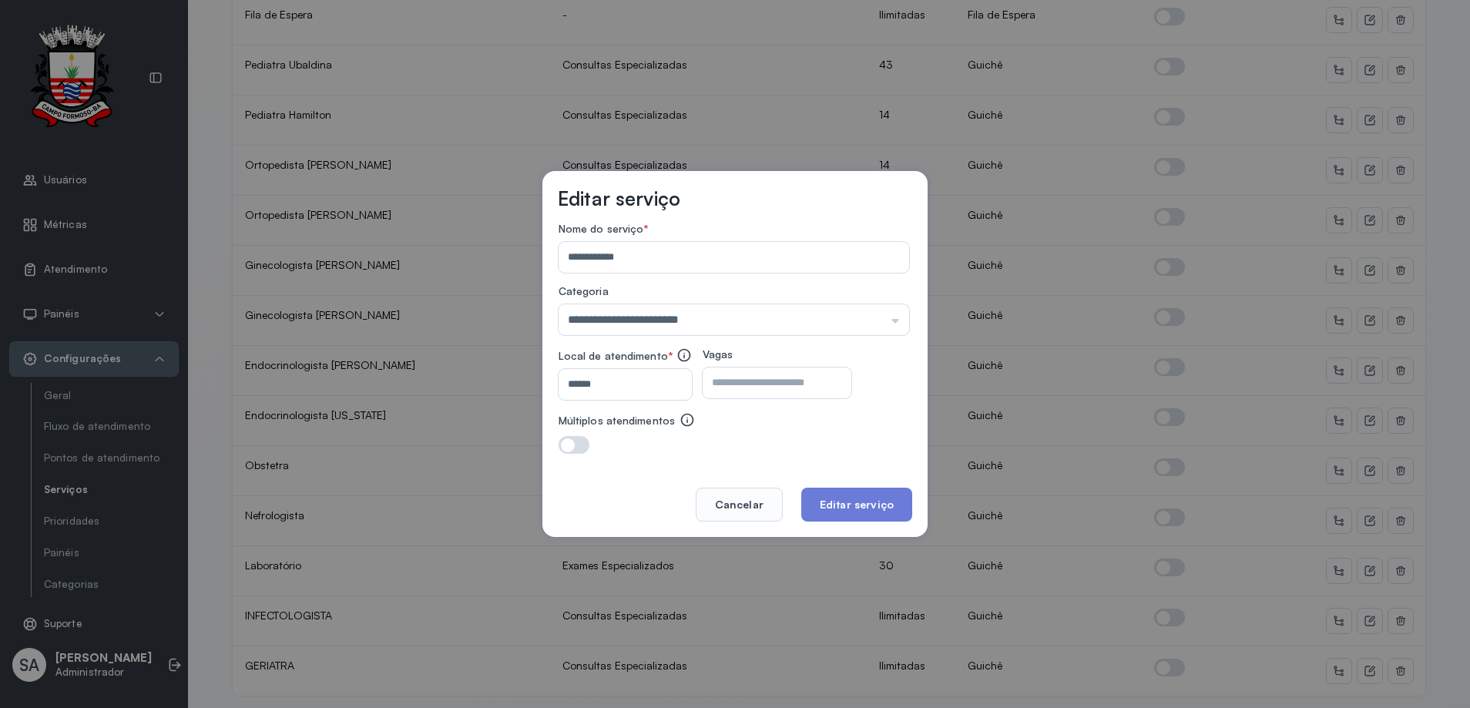
click at [792, 385] on input "number" at bounding box center [764, 382] width 122 height 31
type input "**"
click at [860, 506] on button "Editar serviço" at bounding box center [856, 505] width 111 height 34
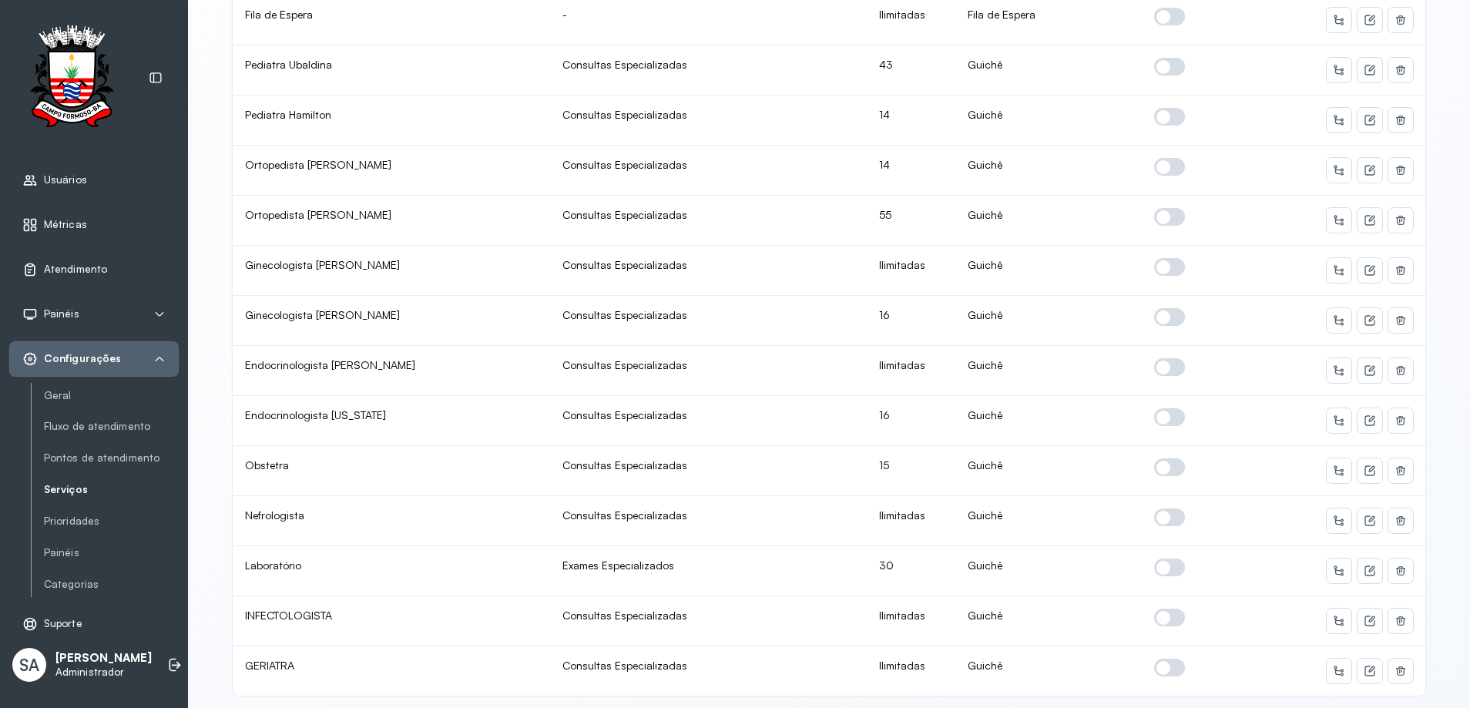
scroll to position [0, 0]
